Goal: Transaction & Acquisition: Purchase product/service

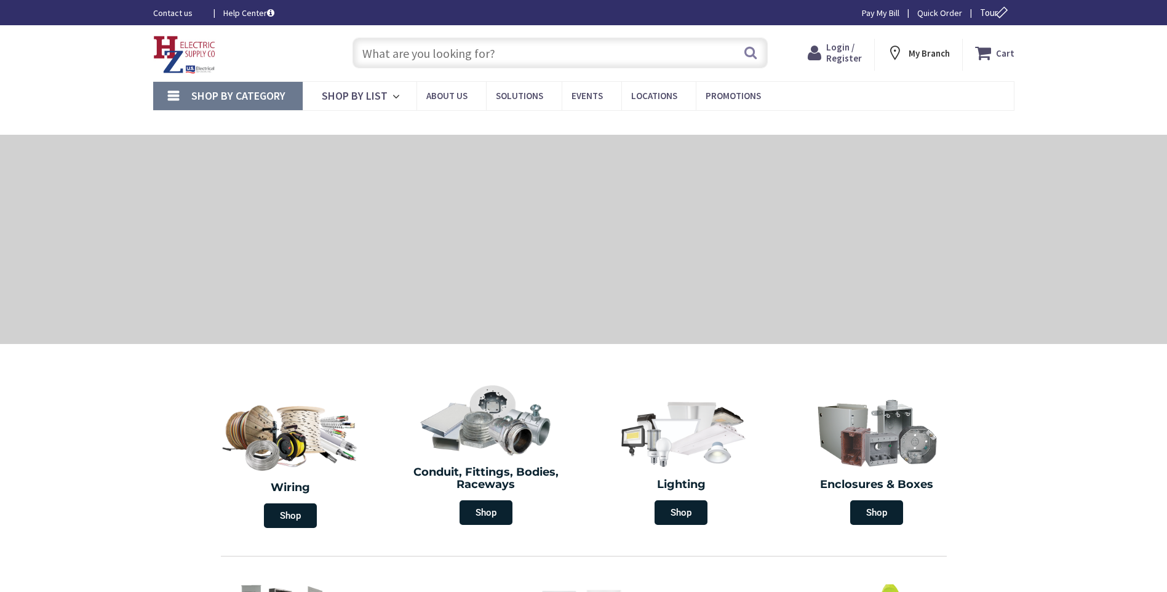
type input "[GEOGRAPHIC_DATA][PERSON_NAME] 01238, [GEOGRAPHIC_DATA]"
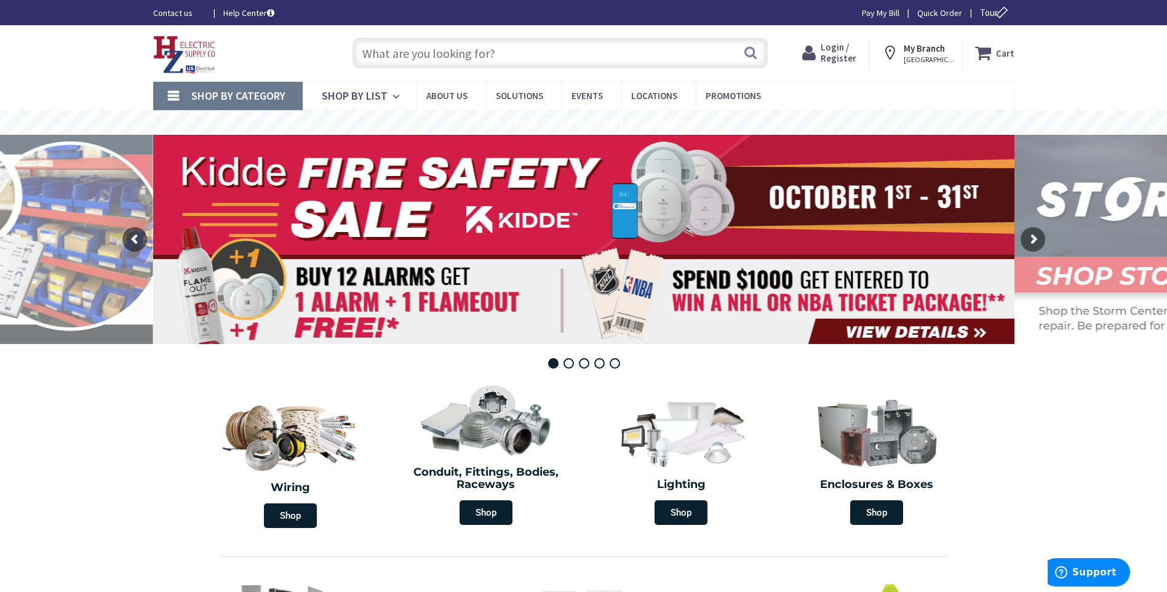
click at [843, 54] on span "Login / Register" at bounding box center [839, 52] width 36 height 23
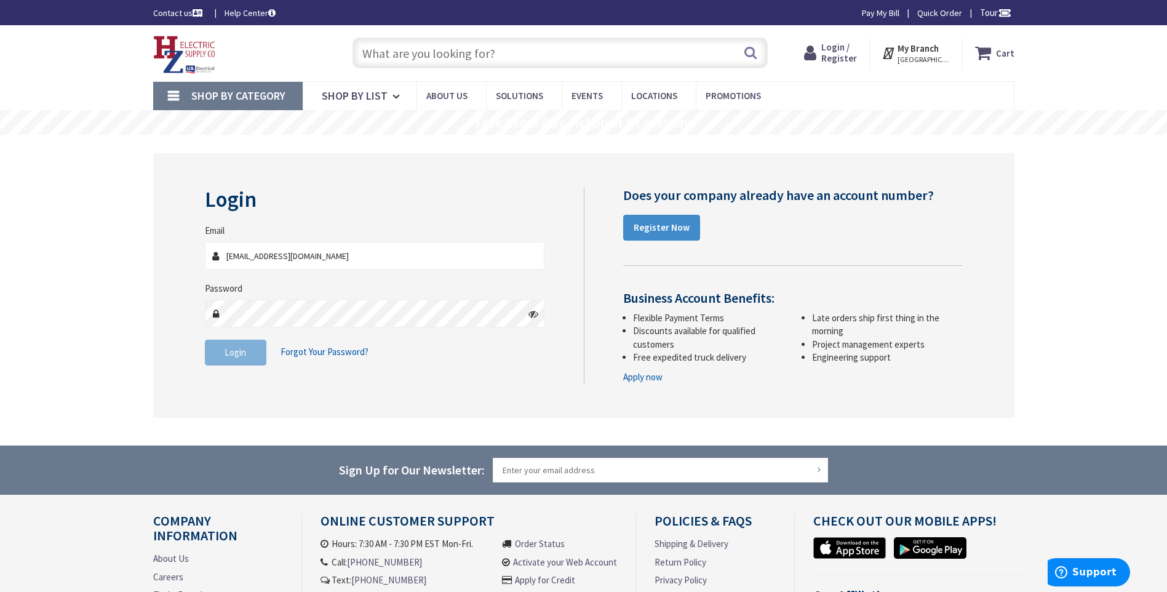
type input "[EMAIL_ADDRESS][DOMAIN_NAME]"
click at [228, 351] on span "Login" at bounding box center [236, 352] width 22 height 12
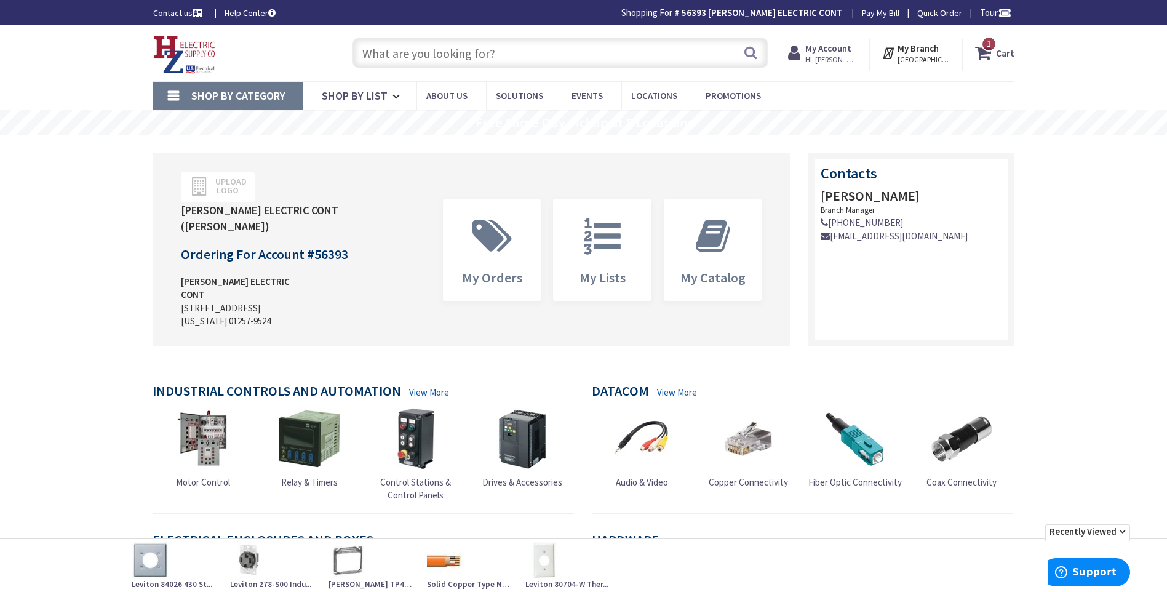
click at [259, 96] on span "Shop By Category" at bounding box center [238, 96] width 94 height 14
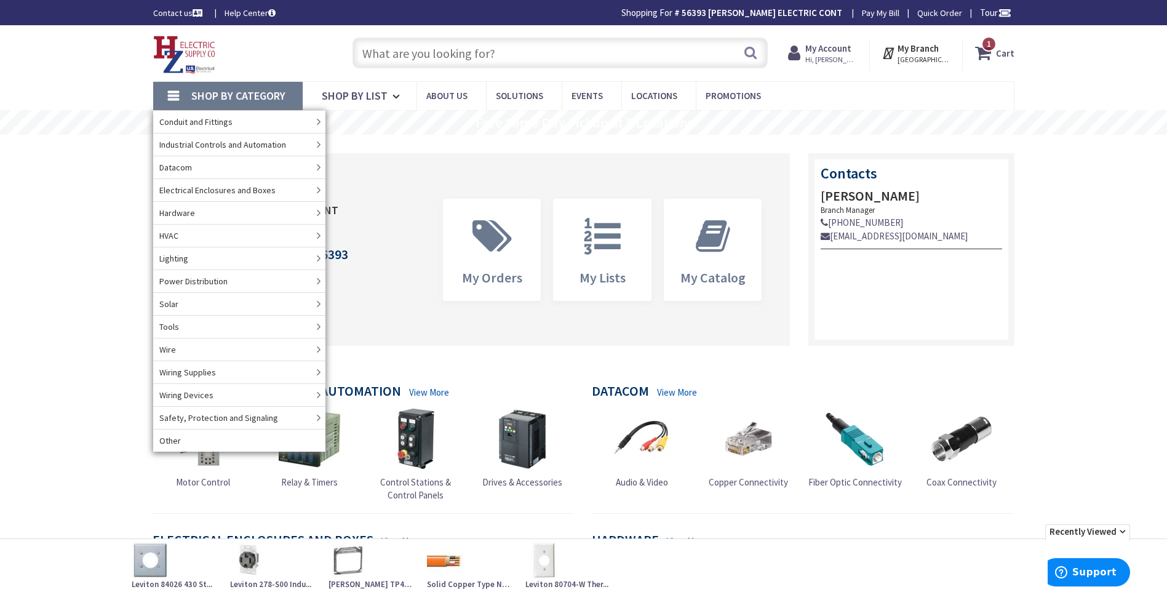
click at [392, 50] on input "text" at bounding box center [559, 53] width 415 height 31
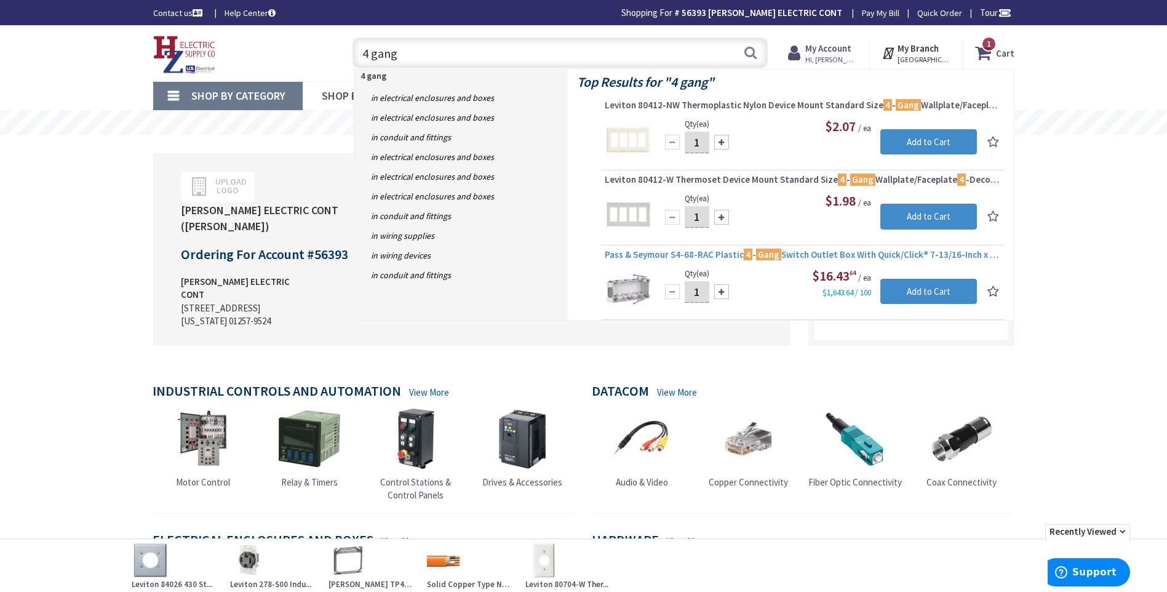
type input "4 gang"
click at [765, 255] on mark "Gang" at bounding box center [768, 254] width 25 height 15
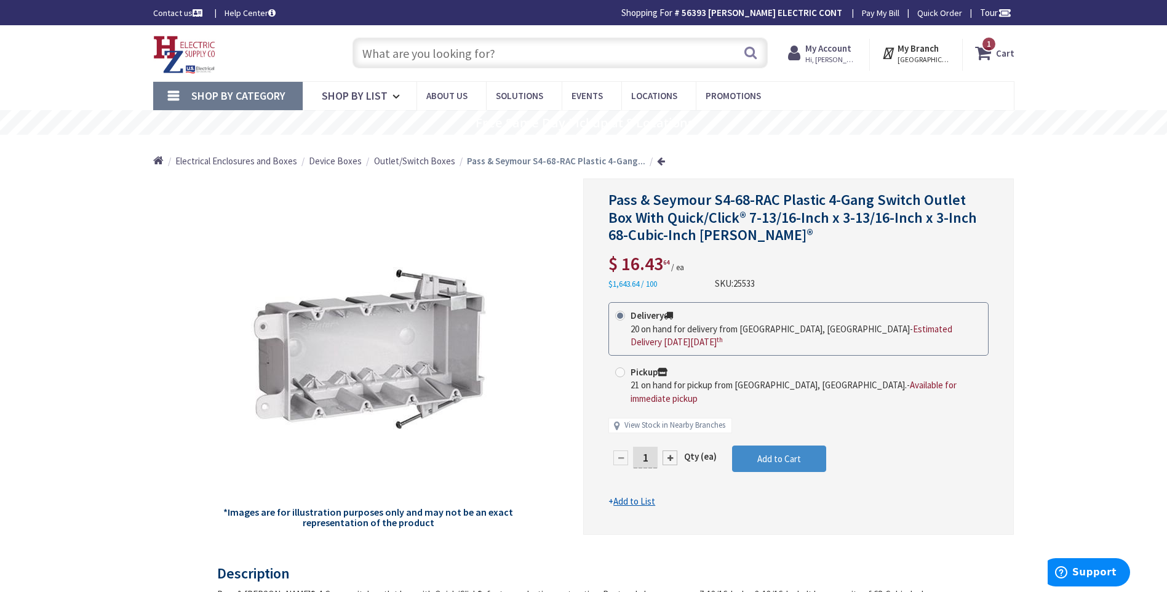
click at [416, 162] on span "Outlet/Switch Boxes" at bounding box center [414, 161] width 81 height 12
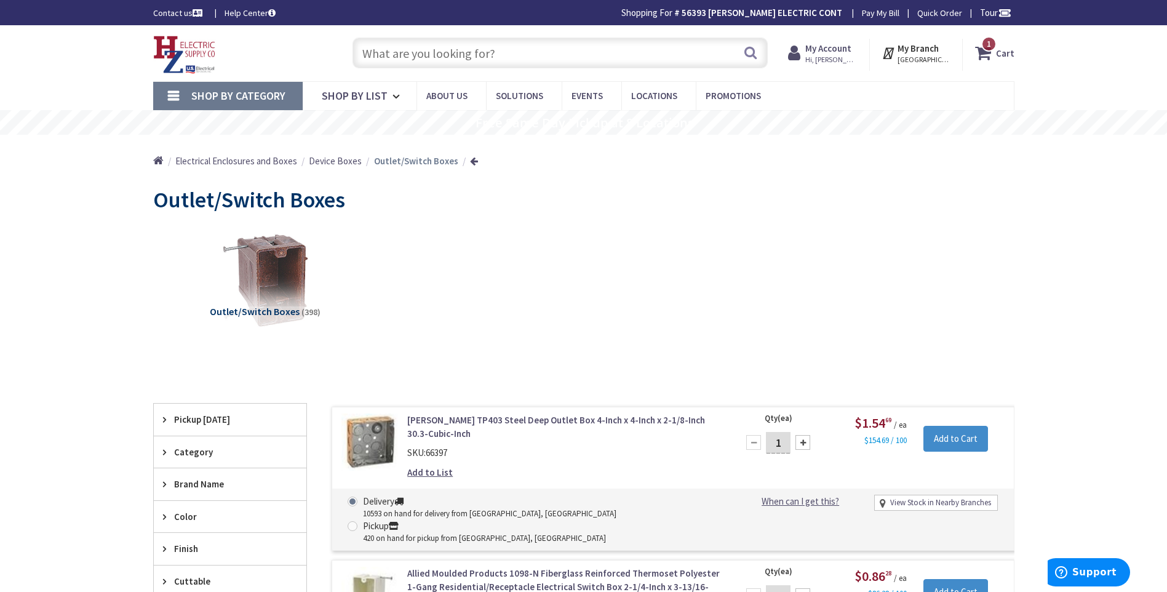
click at [371, 54] on input "text" at bounding box center [559, 53] width 415 height 31
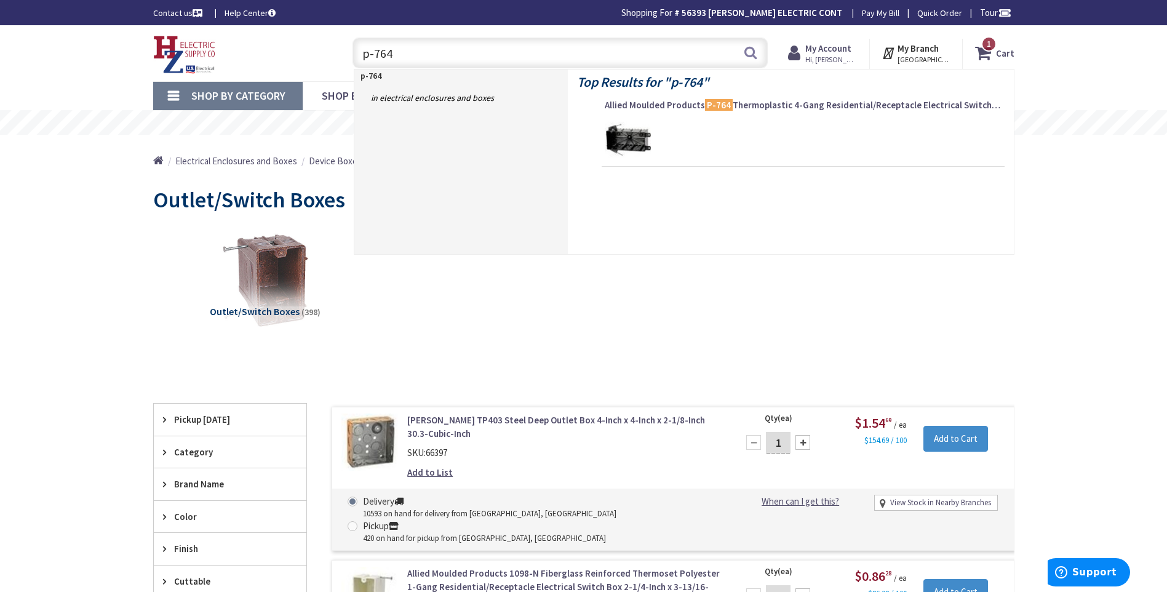
click at [426, 45] on input "p-764" at bounding box center [559, 53] width 415 height 31
type input "p-764"
click at [642, 128] on img at bounding box center [628, 140] width 46 height 46
click at [660, 117] on link at bounding box center [660, 117] width 0 height 0
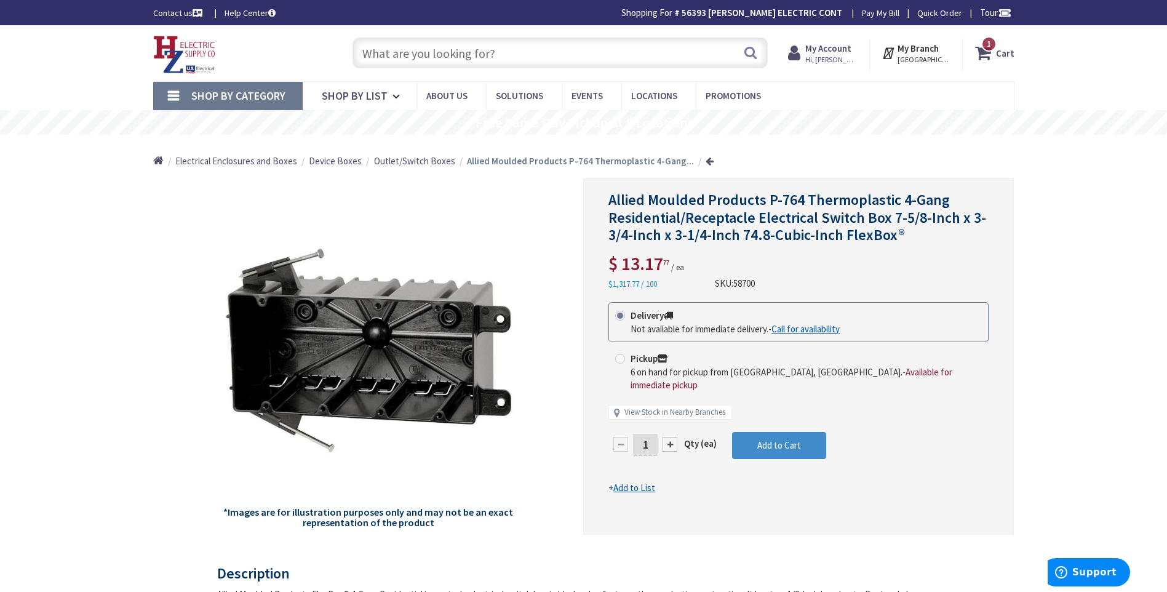
click at [381, 52] on input "text" at bounding box center [559, 53] width 415 height 31
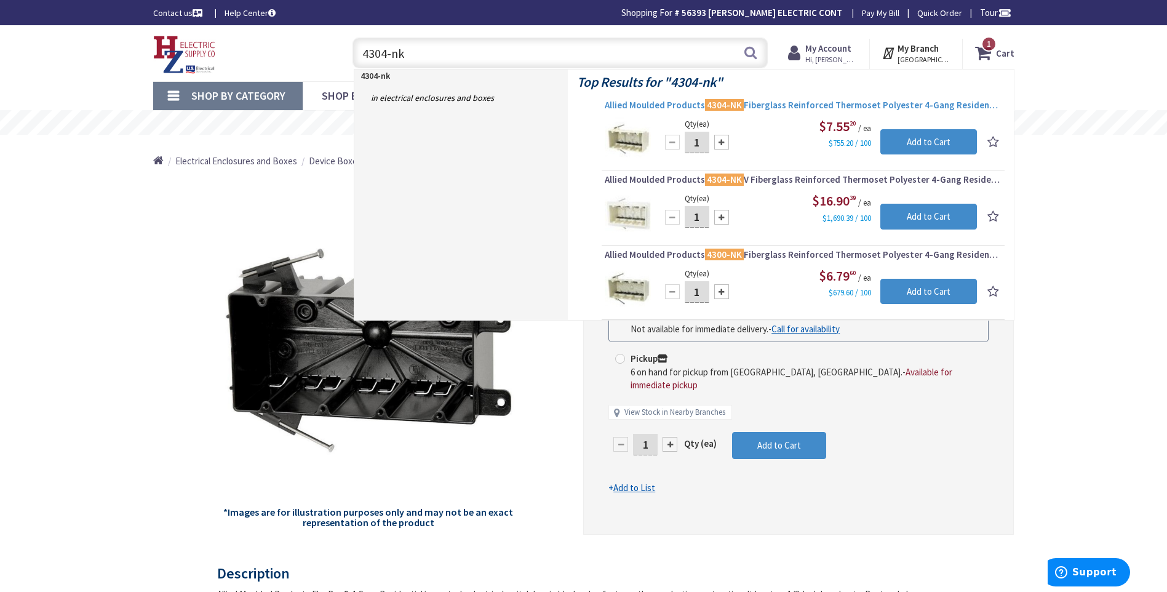
type input "4304-nk"
click at [775, 102] on span "Allied Moulded Products 4304-NK Fiberglass Reinforced Thermoset Polyester 4-Gan…" at bounding box center [803, 105] width 397 height 12
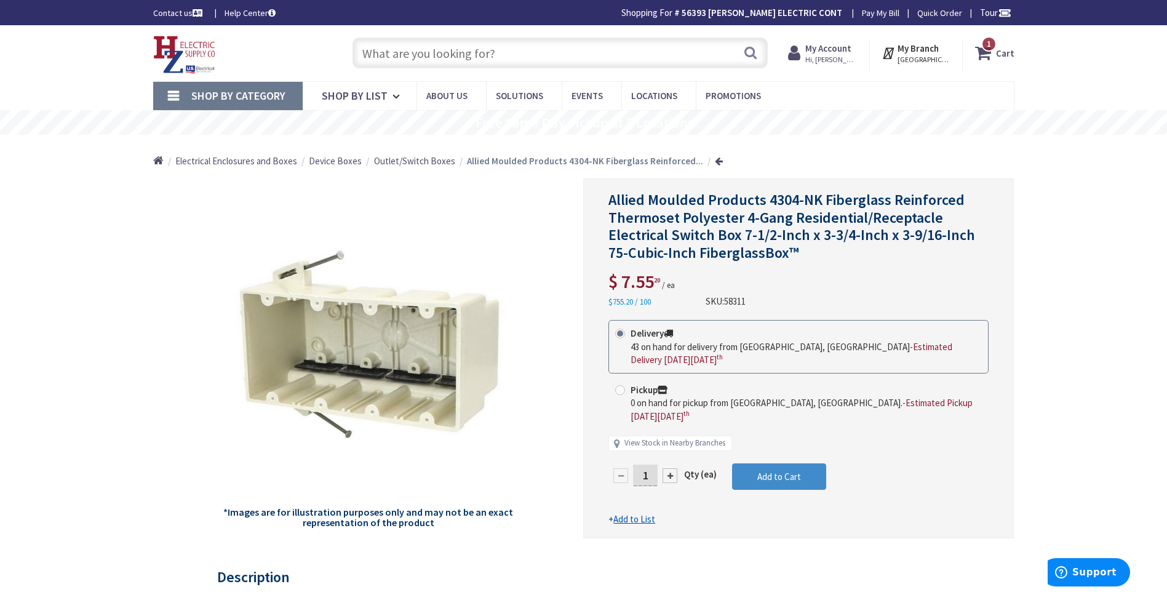
click at [373, 53] on input "text" at bounding box center [559, 53] width 415 height 31
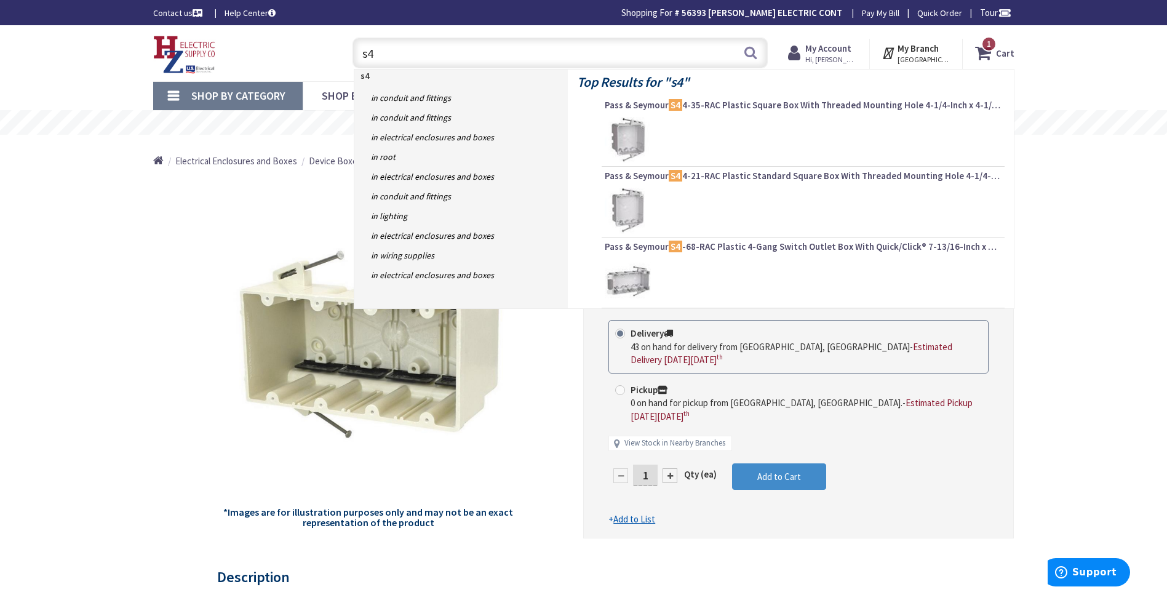
type input "s"
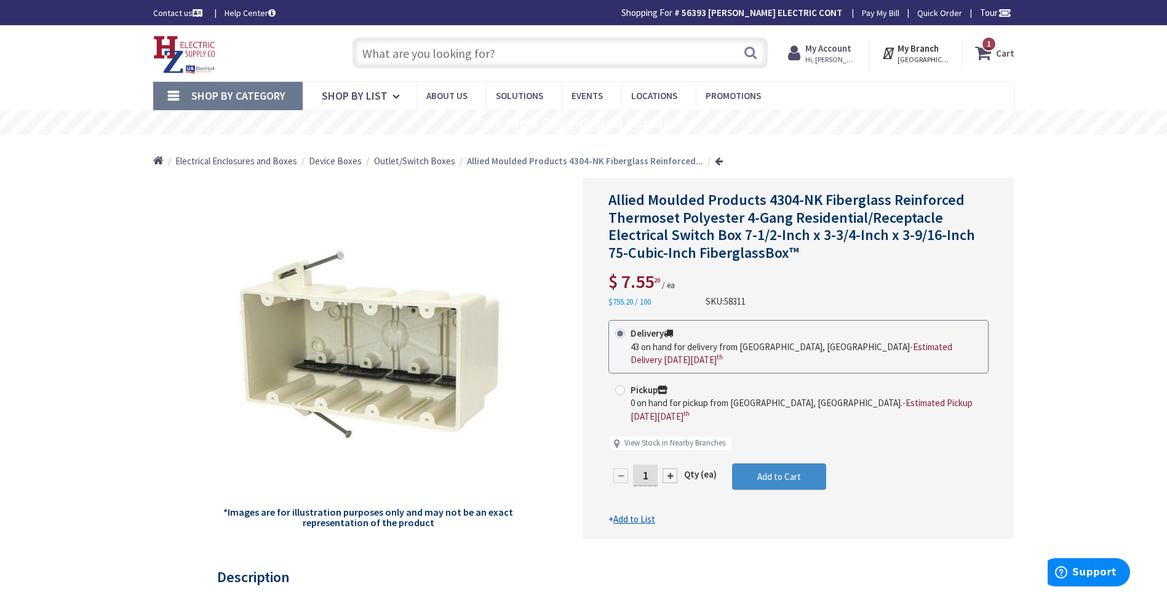
click at [394, 58] on input "text" at bounding box center [559, 53] width 415 height 31
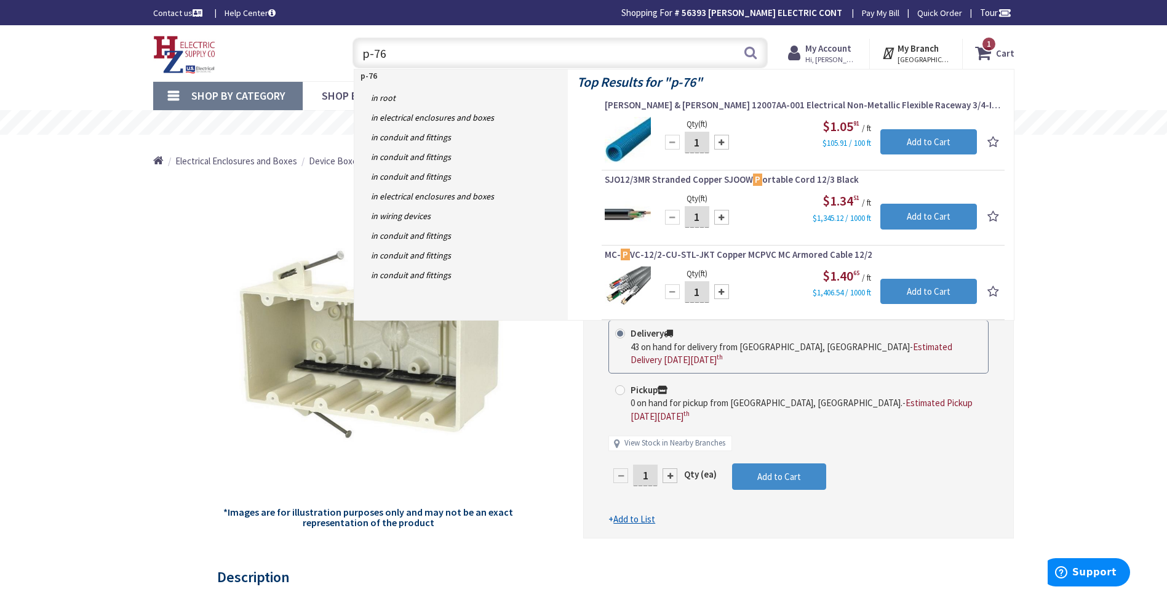
type input "p-764"
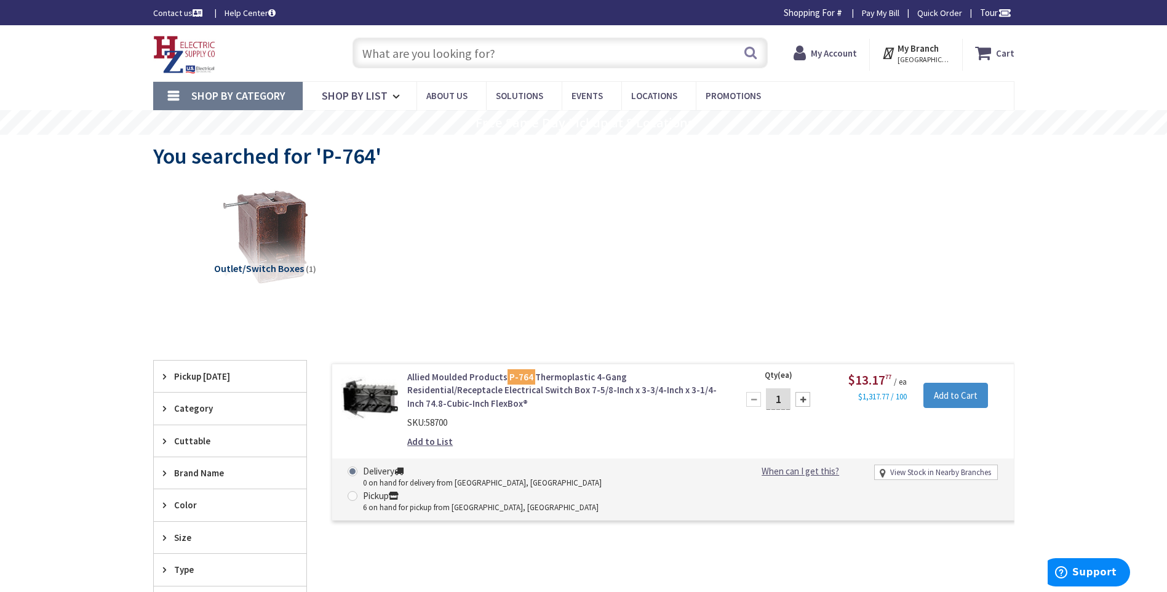
click at [491, 386] on link "Allied Moulded Products P-764 Thermoplastic 4-Gang Residential/Receptacle Elect…" at bounding box center [563, 389] width 313 height 39
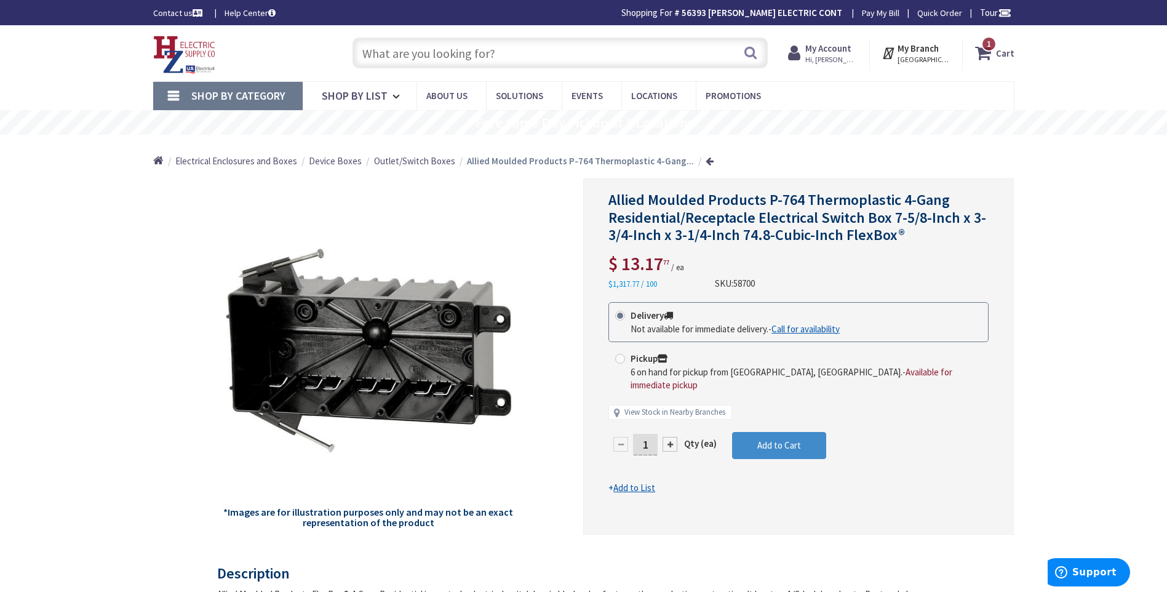
click at [392, 55] on input "text" at bounding box center [559, 53] width 415 height 31
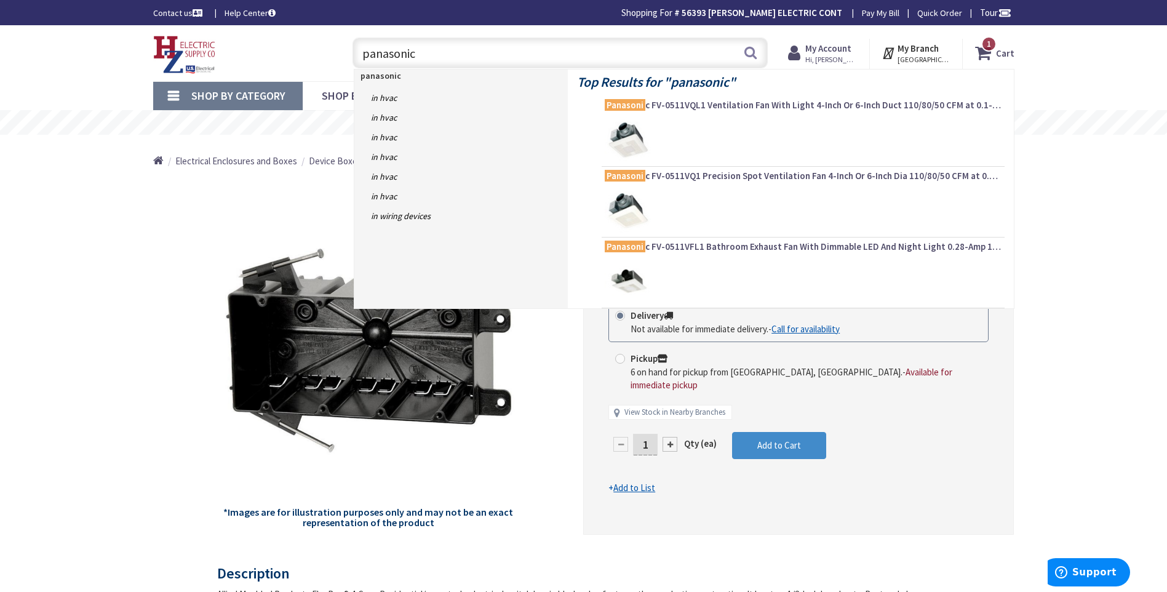
type input "panasonic"
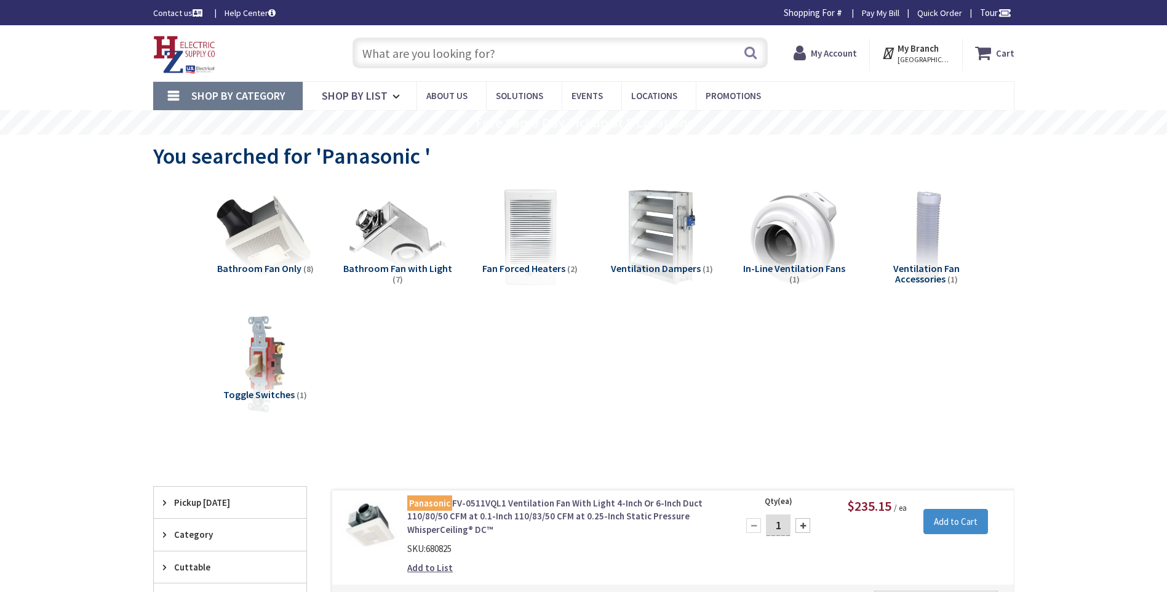
scroll to position [308, 0]
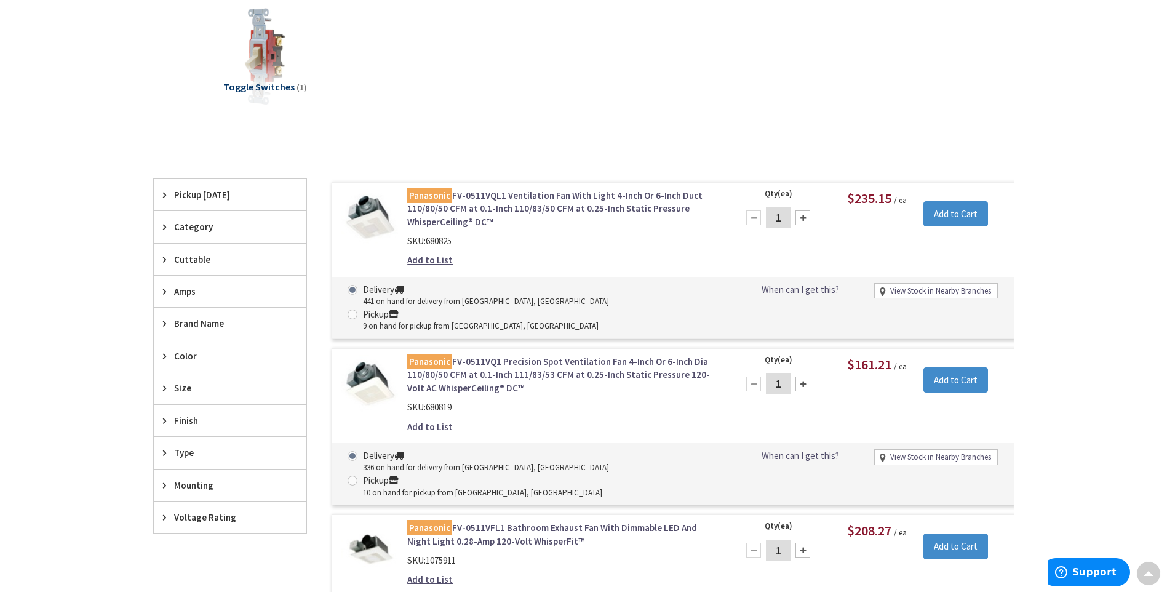
click at [558, 355] on link "Panasonic FV-0511VQ1 Precision Spot Ventilation Fan 4-Inch Or 6-Inch Dia 110/80…" at bounding box center [563, 374] width 313 height 39
